Goal: Transaction & Acquisition: Obtain resource

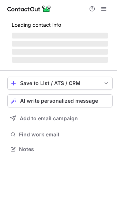
scroll to position [160, 117]
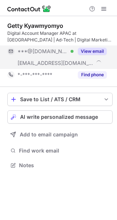
click at [86, 52] on button "View email" at bounding box center [92, 51] width 29 height 7
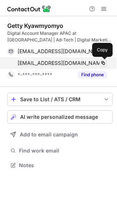
click at [104, 63] on span at bounding box center [103, 63] width 6 height 6
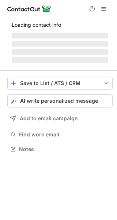
scroll to position [142, 117]
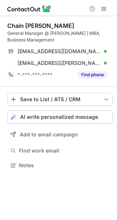
scroll to position [160, 117]
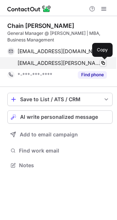
click at [102, 66] on span at bounding box center [103, 63] width 6 height 6
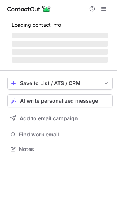
scroll to position [142, 117]
